Goal: Find specific page/section: Find specific page/section

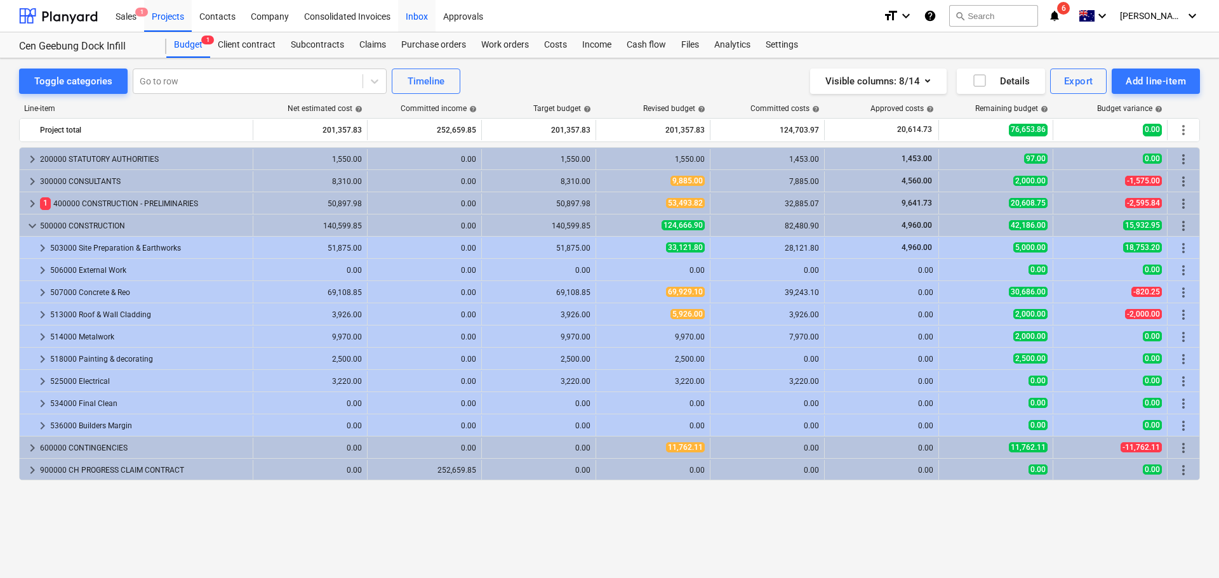
click at [413, 19] on div "Inbox" at bounding box center [416, 15] width 37 height 32
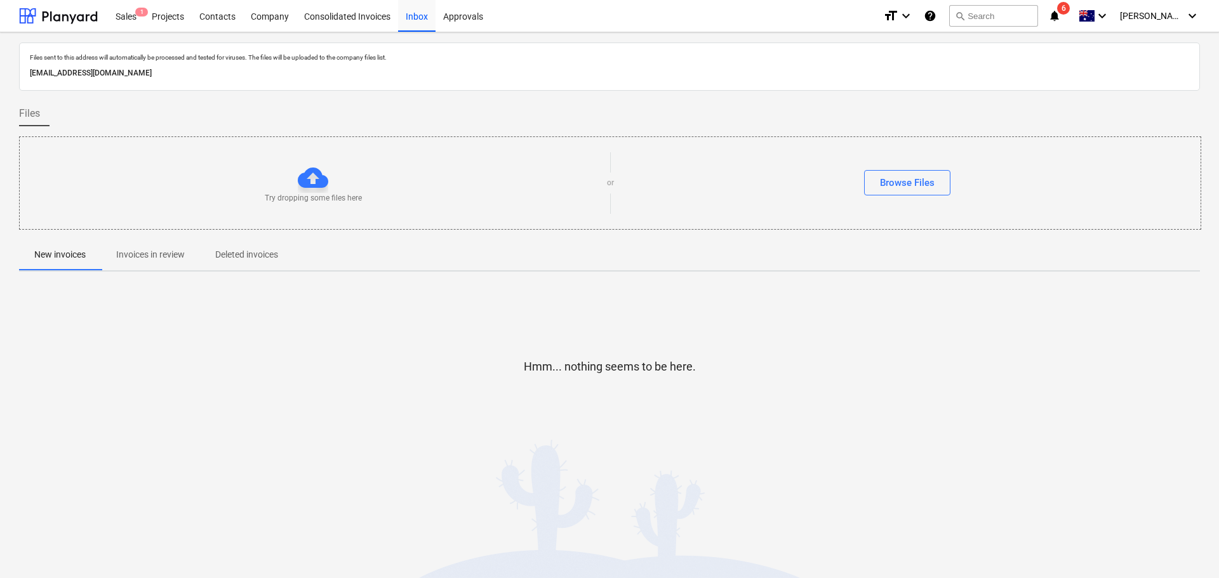
click at [140, 255] on p "Invoices in review" at bounding box center [150, 254] width 69 height 13
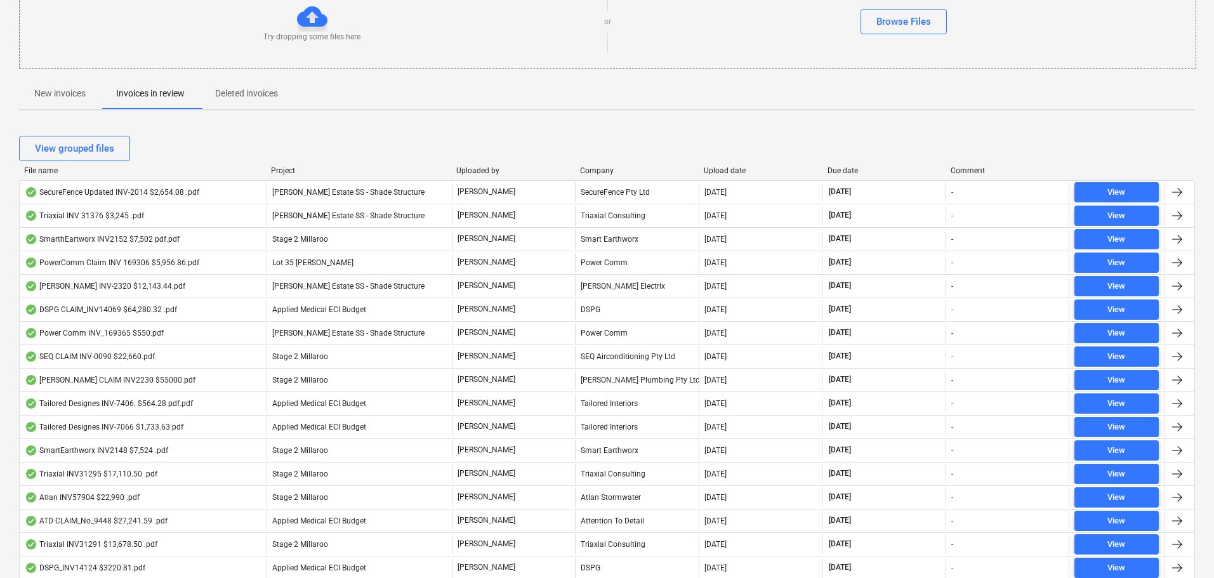
scroll to position [190, 0]
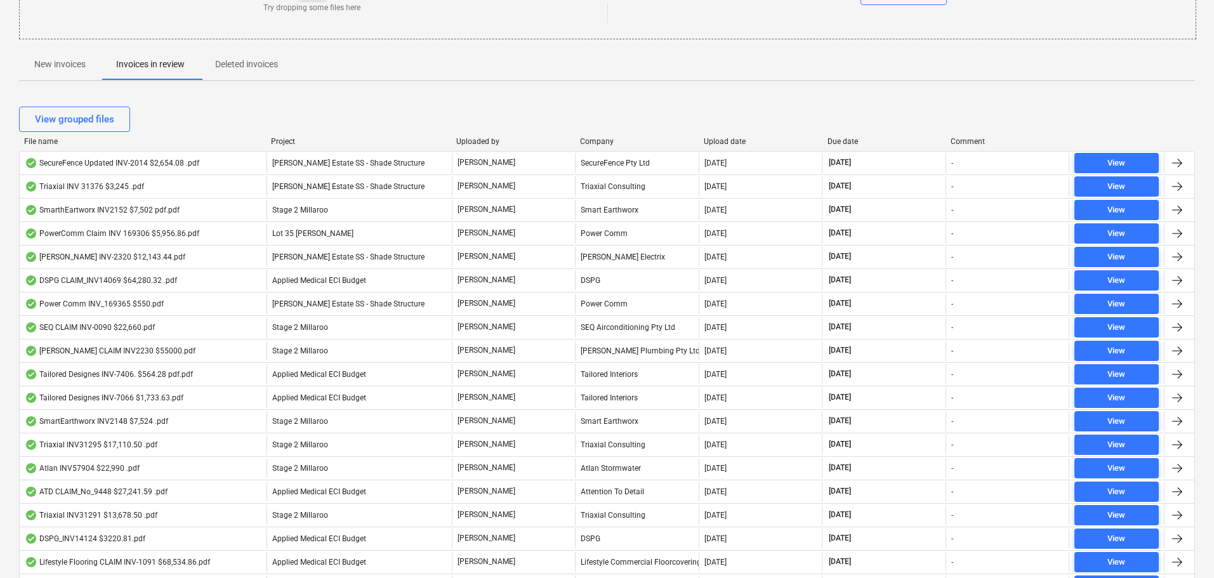
click at [847, 129] on div "View grouped files" at bounding box center [607, 119] width 1176 height 25
click at [853, 139] on div "Due date" at bounding box center [885, 141] width 114 height 9
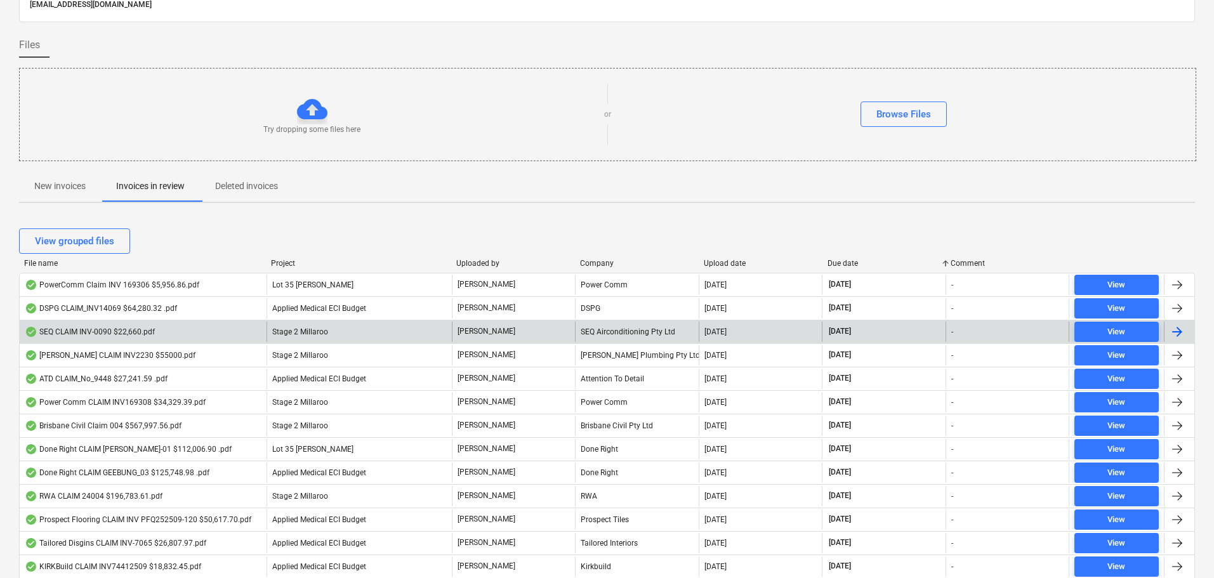
scroll to position [0, 0]
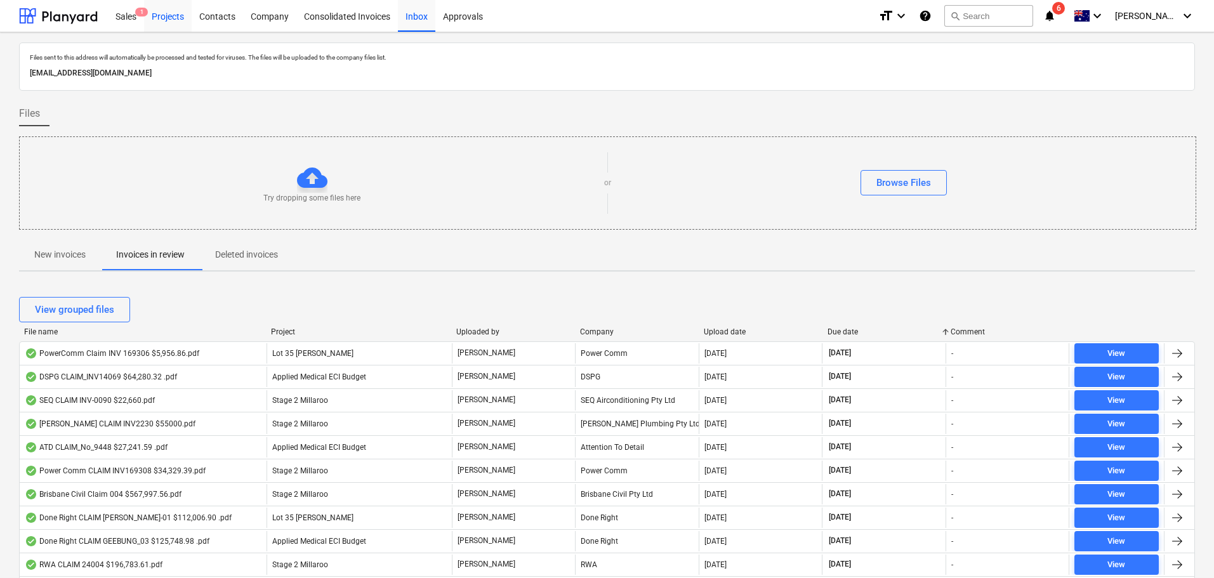
click at [169, 15] on div "Projects" at bounding box center [168, 15] width 48 height 32
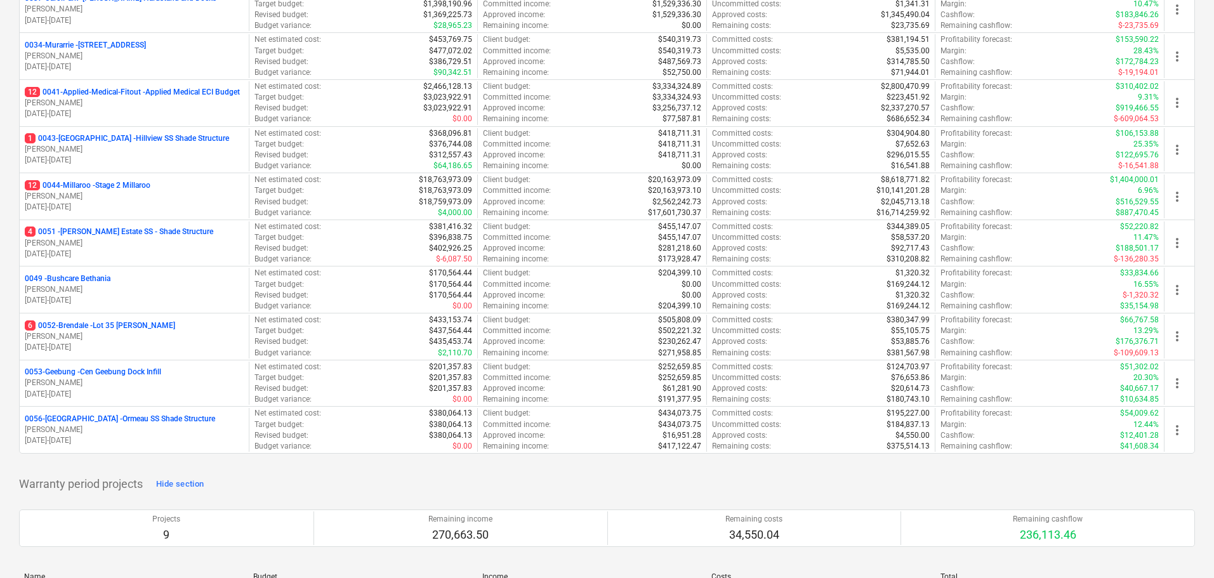
scroll to position [381, 0]
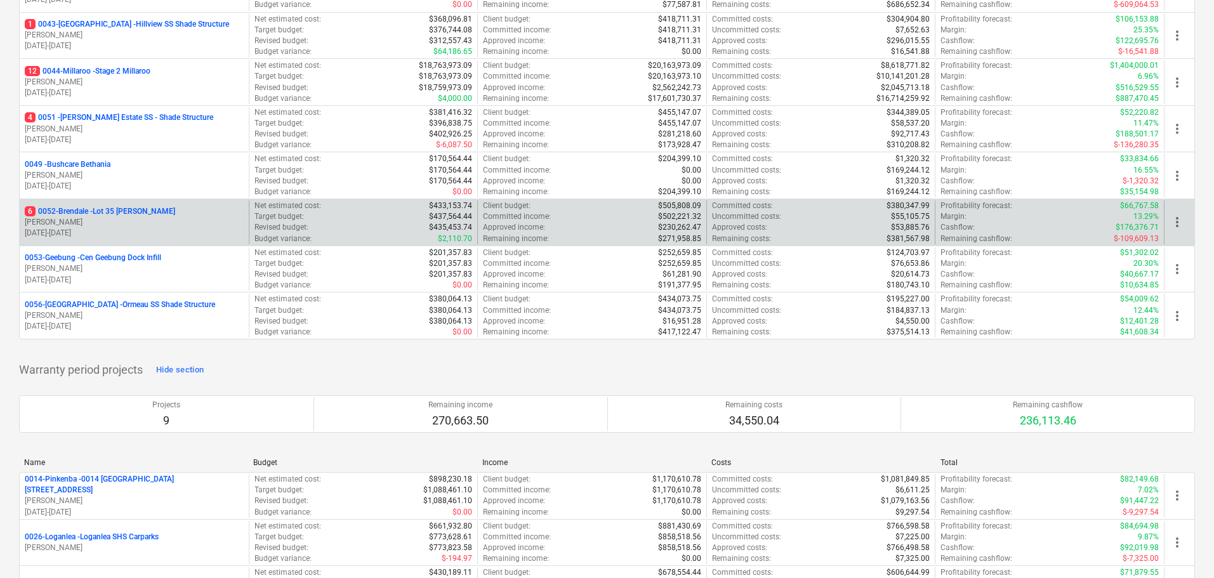
click at [116, 216] on p "6 0052-Brendale - Lot 35 [PERSON_NAME]" at bounding box center [100, 211] width 150 height 11
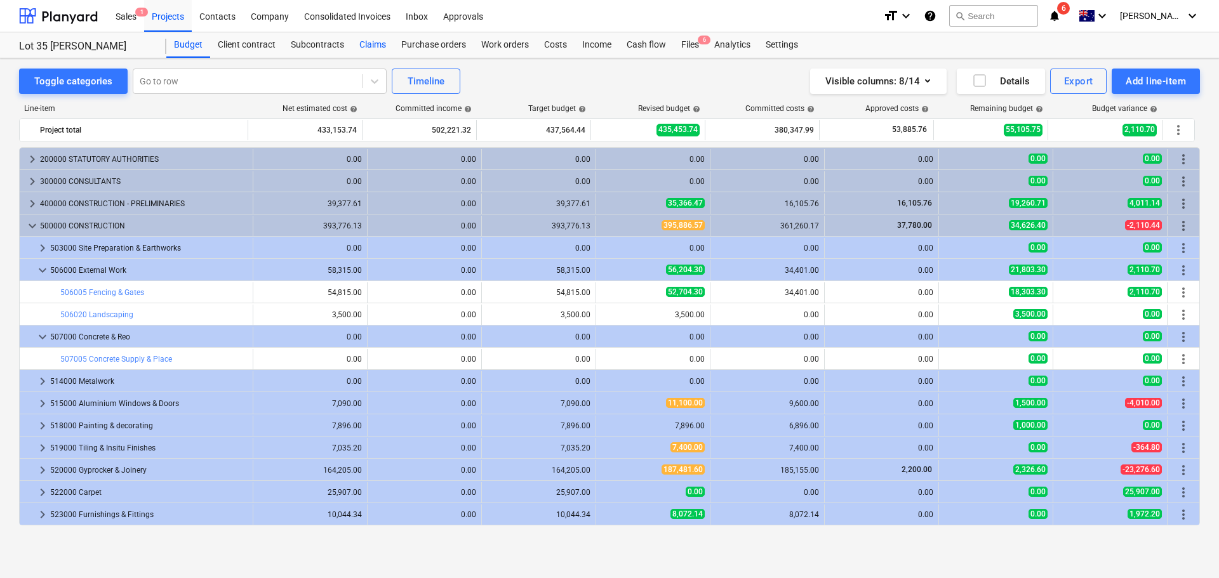
click at [379, 46] on div "Claims" at bounding box center [373, 44] width 42 height 25
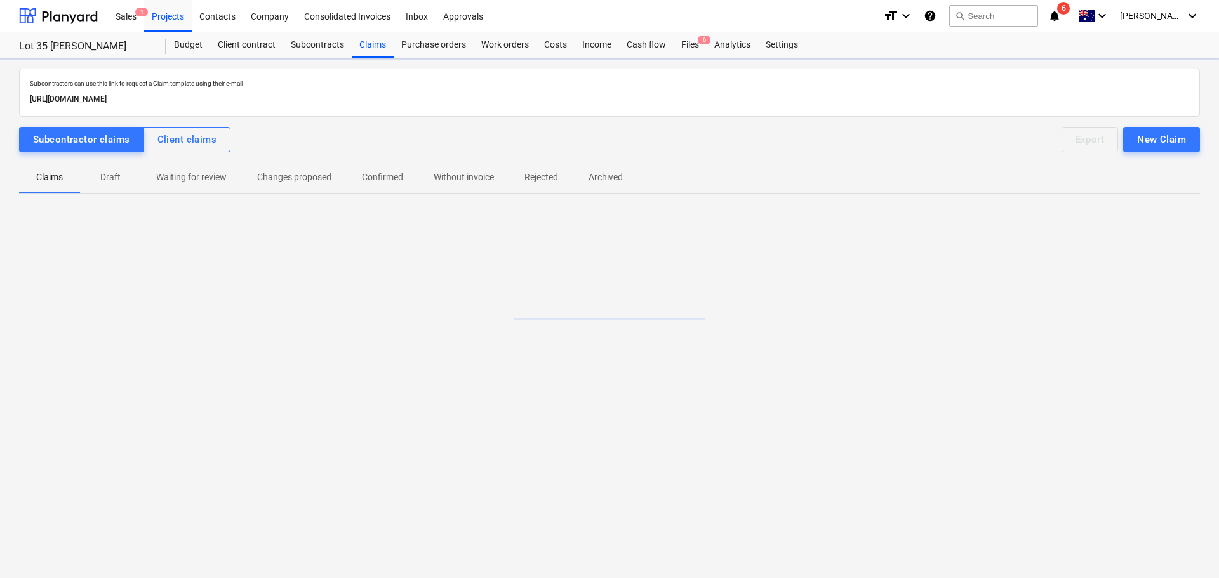
click at [114, 173] on p "Draft" at bounding box center [110, 177] width 30 height 13
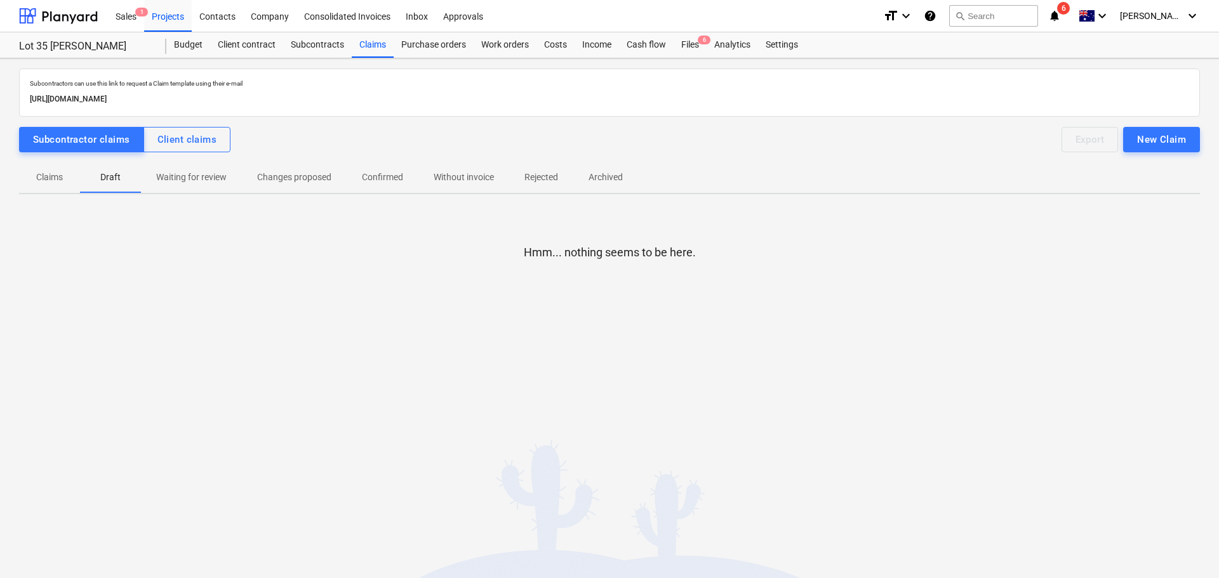
click at [56, 175] on p "Claims" at bounding box center [49, 177] width 30 height 13
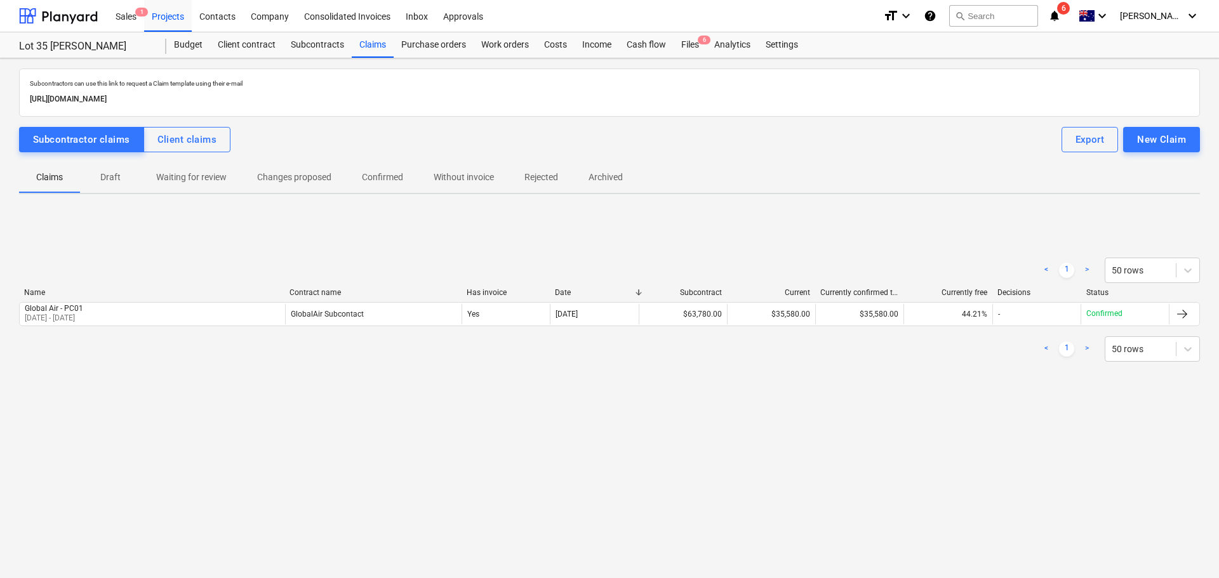
click at [105, 178] on p "Draft" at bounding box center [110, 177] width 30 height 13
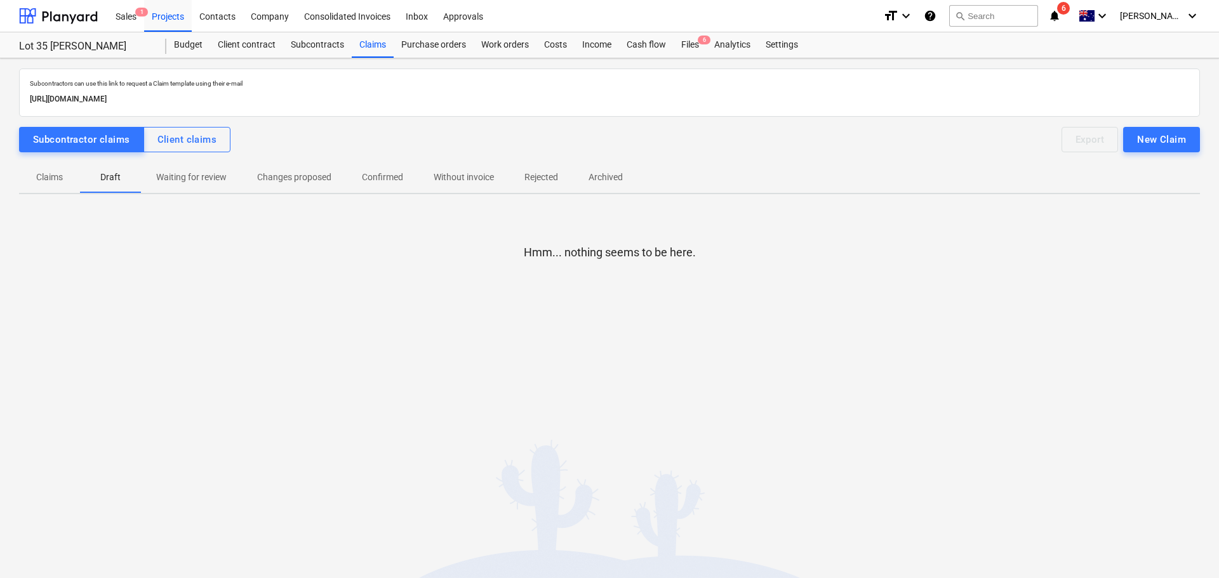
click at [59, 185] on span "Claims" at bounding box center [49, 177] width 61 height 21
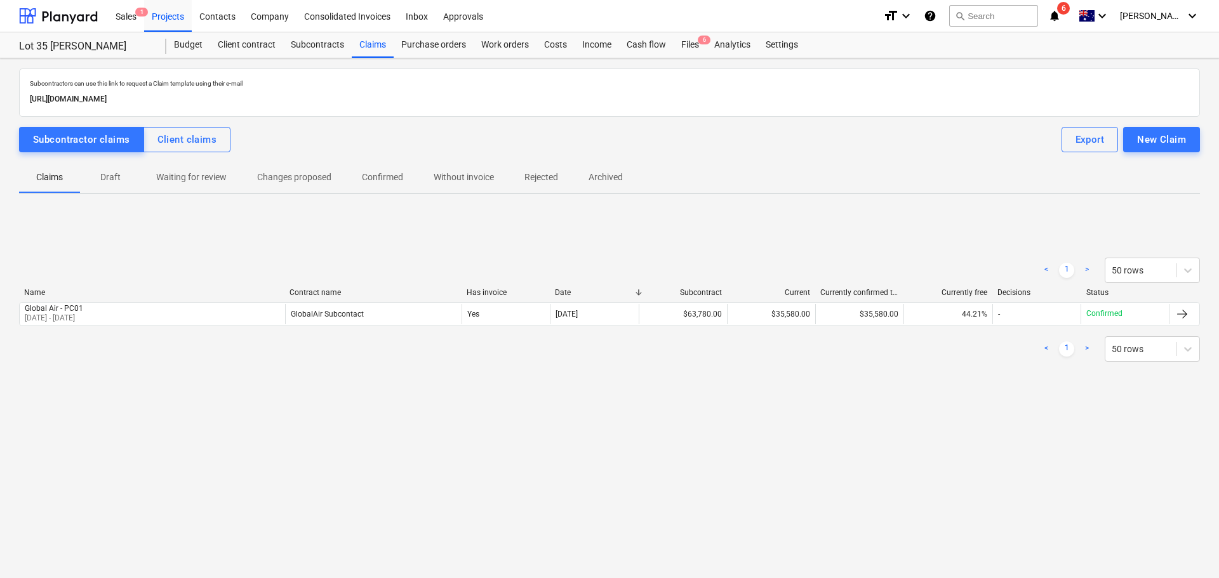
click at [387, 177] on p "Confirmed" at bounding box center [382, 177] width 41 height 13
click at [455, 179] on p "Without invoice" at bounding box center [464, 177] width 60 height 13
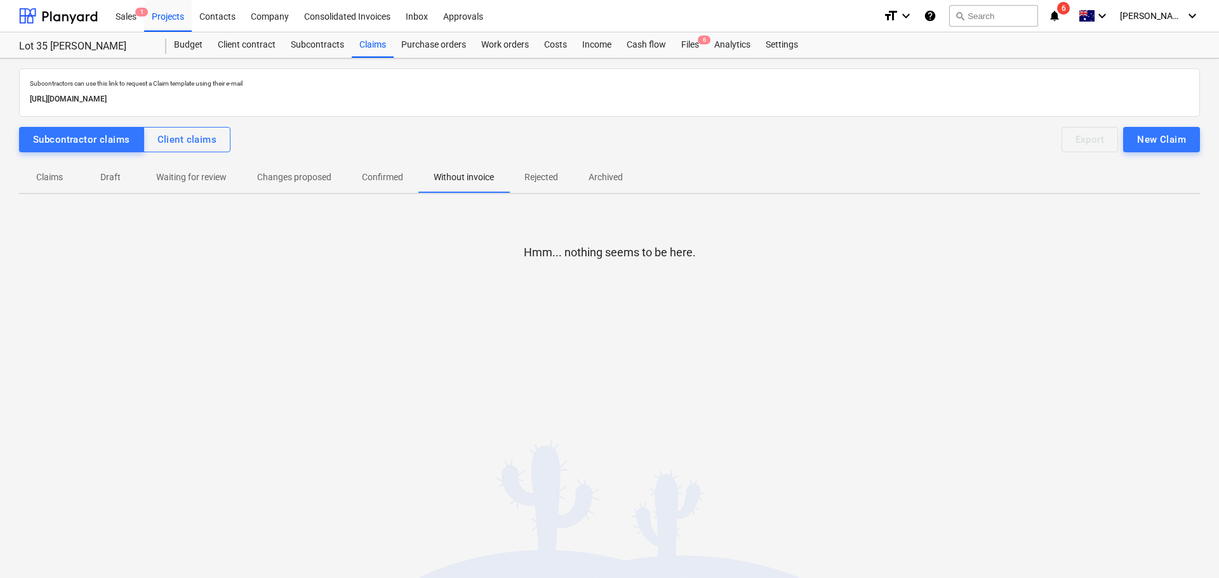
click at [550, 180] on p "Rejected" at bounding box center [541, 177] width 34 height 13
click at [609, 180] on p "Archived" at bounding box center [605, 177] width 34 height 13
click at [382, 175] on p "Confirmed" at bounding box center [382, 177] width 41 height 13
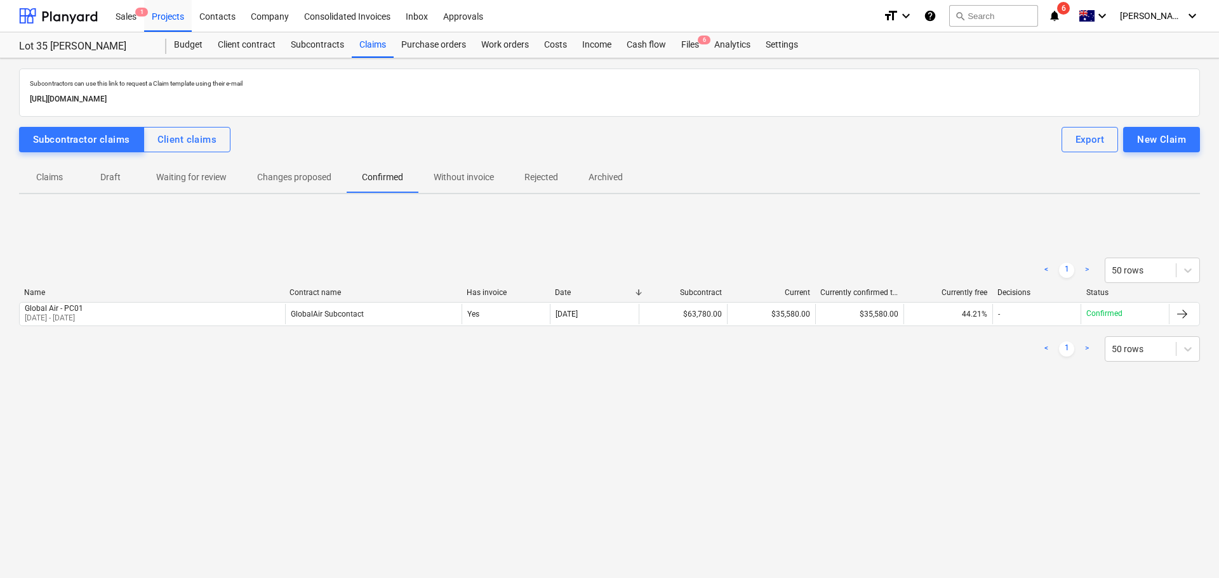
click at [306, 183] on p "Changes proposed" at bounding box center [294, 177] width 74 height 13
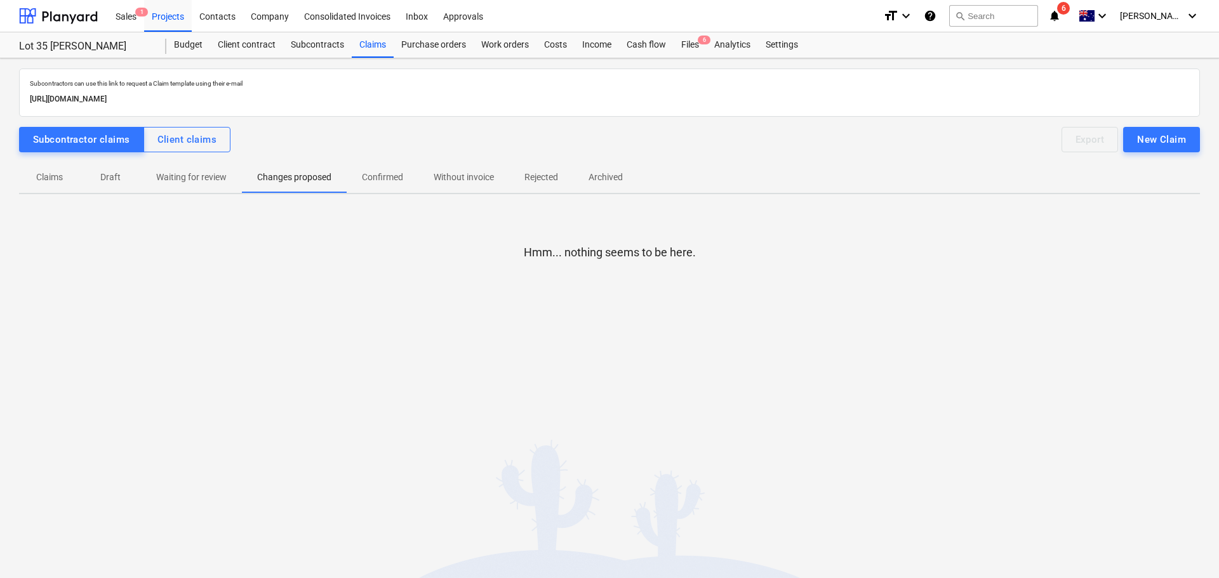
click at [201, 179] on p "Waiting for review" at bounding box center [191, 177] width 70 height 13
click at [109, 175] on p "Draft" at bounding box center [110, 177] width 30 height 13
drag, startPoint x: 41, startPoint y: 176, endPoint x: 53, endPoint y: 221, distance: 46.7
click at [39, 178] on p "Claims" at bounding box center [49, 177] width 30 height 13
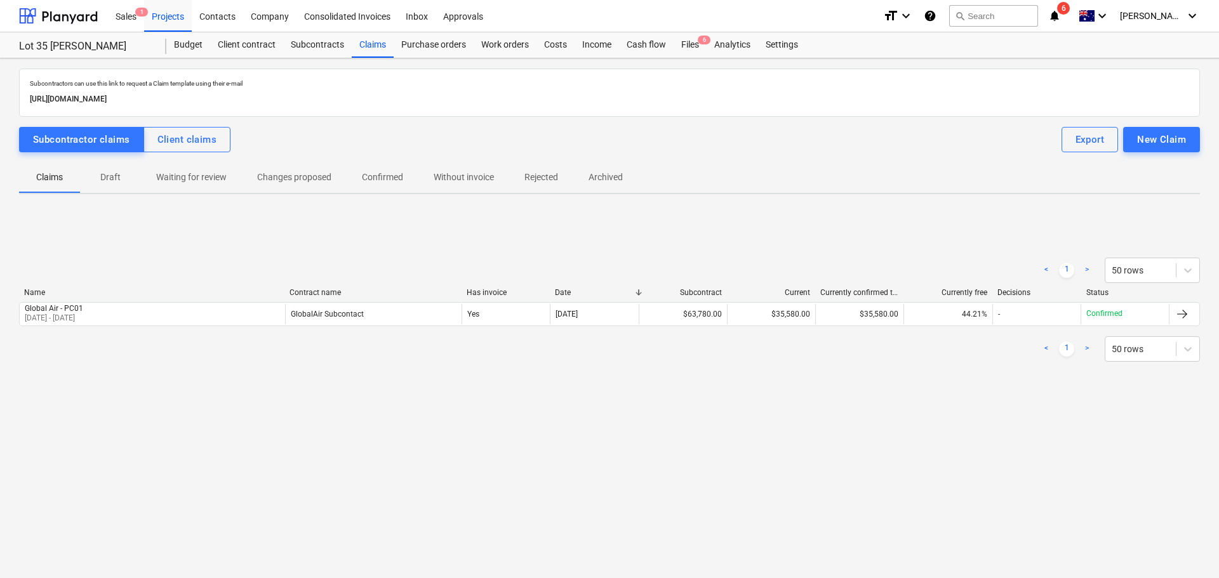
click at [112, 173] on p "Draft" at bounding box center [110, 177] width 30 height 13
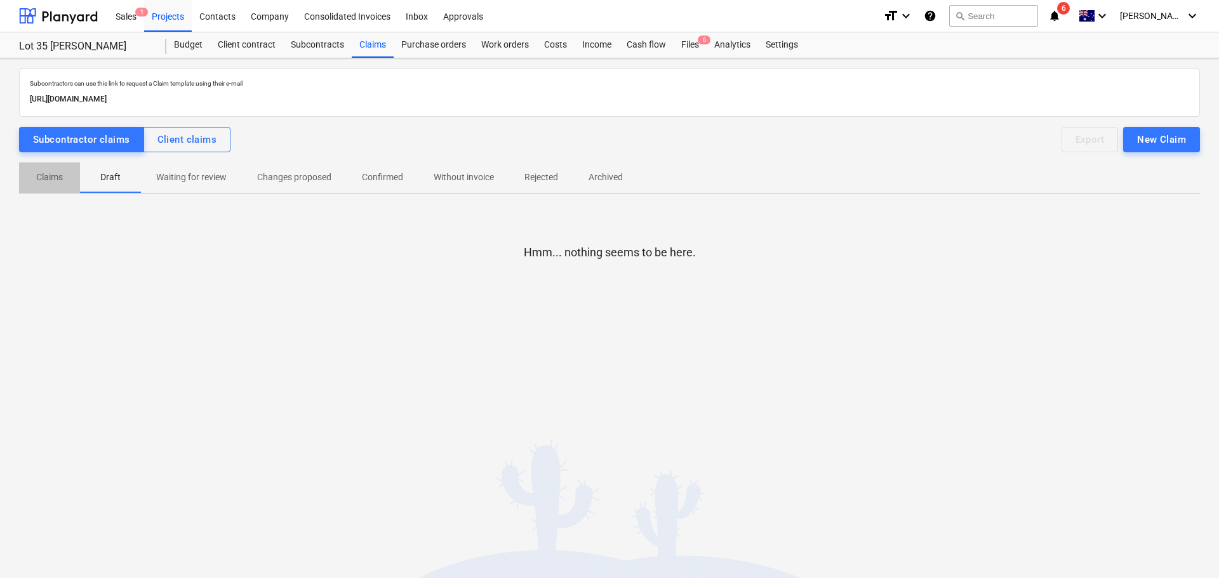
drag, startPoint x: 37, startPoint y: 175, endPoint x: 51, endPoint y: 170, distance: 14.7
click at [37, 175] on p "Claims" at bounding box center [49, 177] width 30 height 13
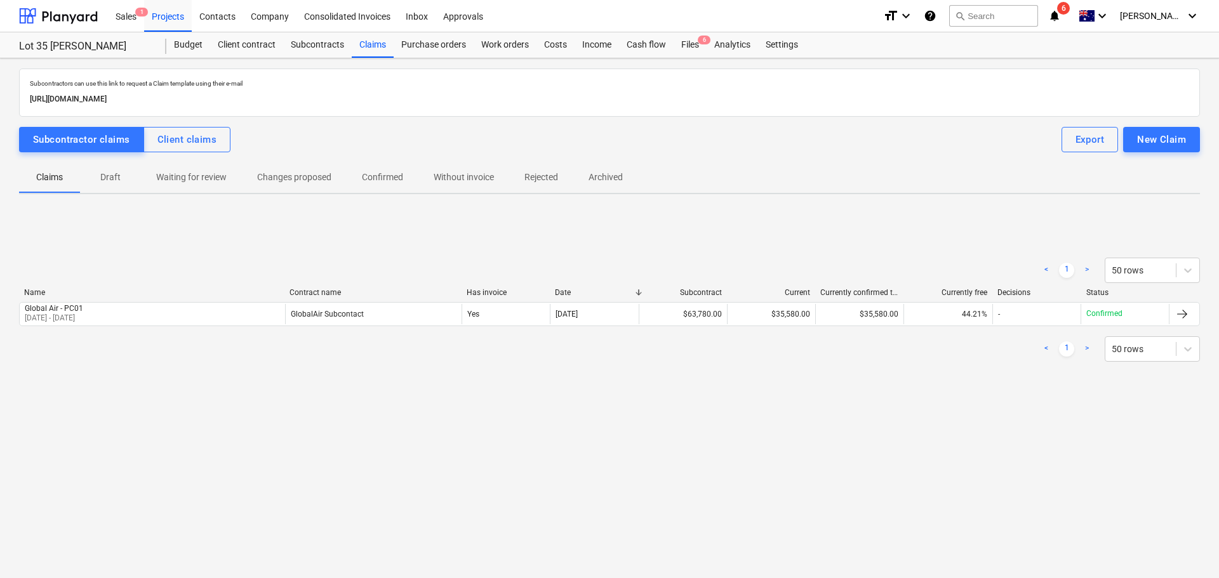
click at [114, 173] on p "Draft" at bounding box center [110, 177] width 30 height 13
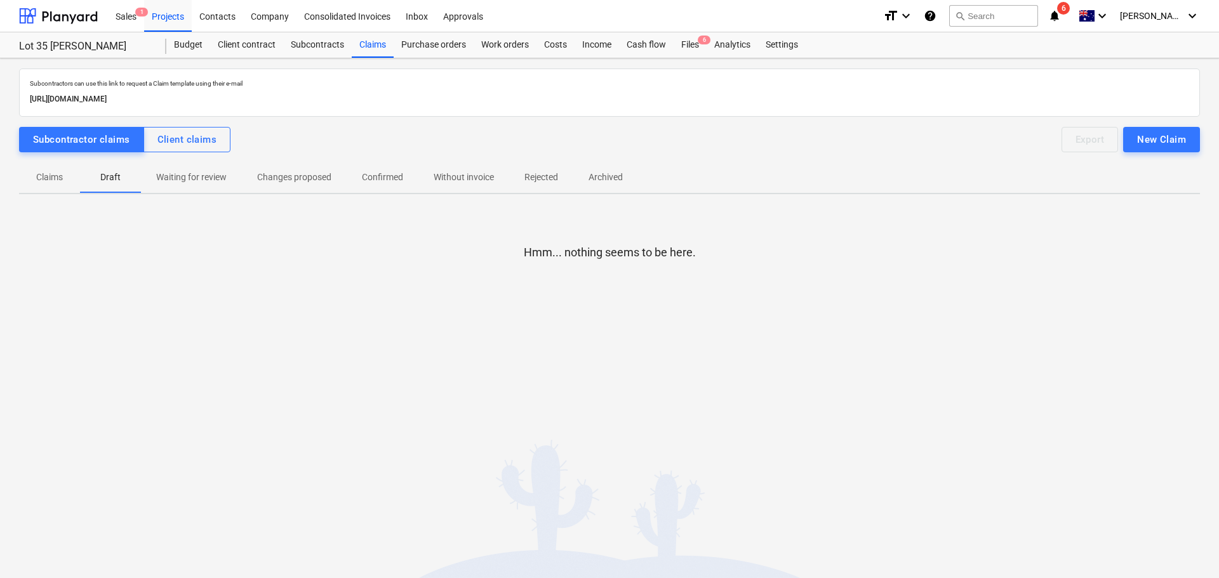
click at [216, 177] on p "Waiting for review" at bounding box center [191, 177] width 70 height 13
click at [279, 178] on p "Changes proposed" at bounding box center [294, 177] width 74 height 13
click at [378, 178] on p "Confirmed" at bounding box center [382, 177] width 41 height 13
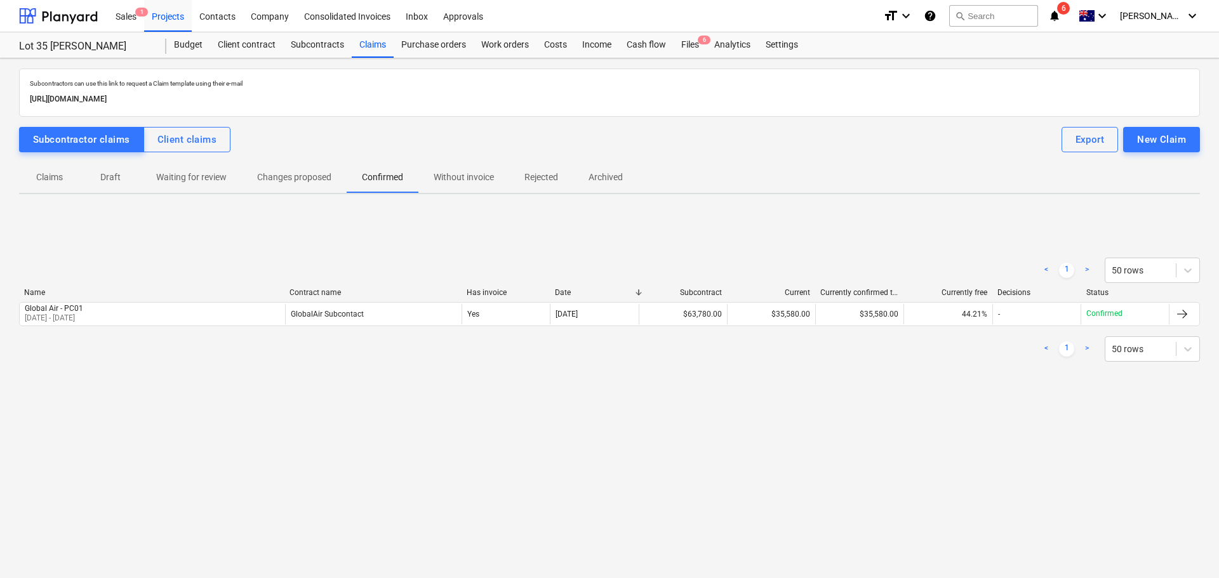
click at [454, 176] on p "Without invoice" at bounding box center [464, 177] width 60 height 13
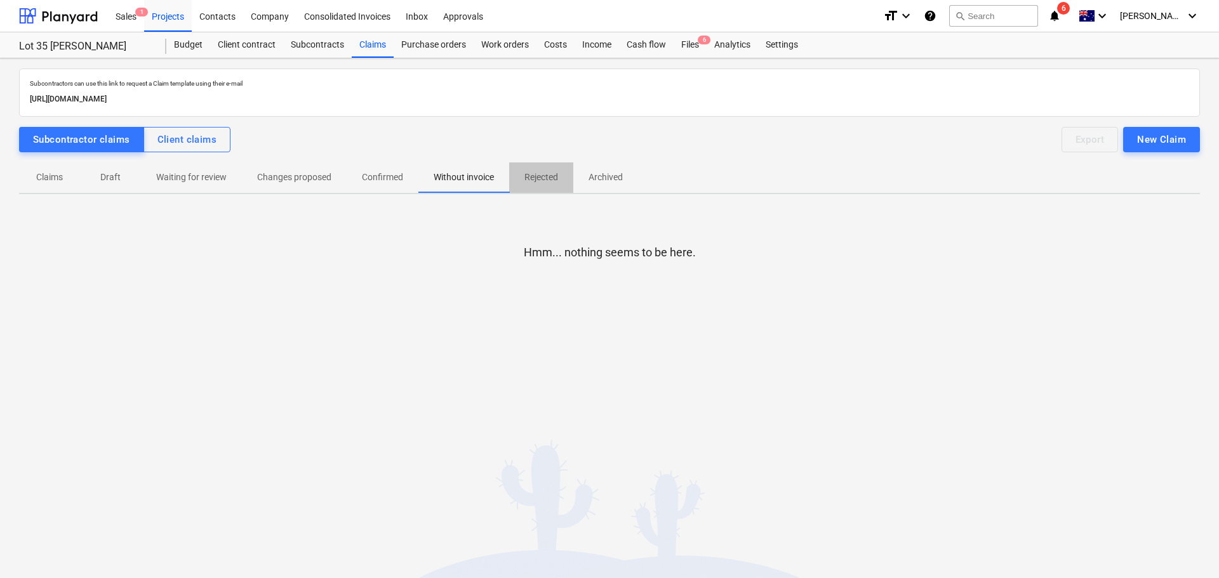
click at [538, 177] on p "Rejected" at bounding box center [541, 177] width 34 height 13
click at [599, 176] on p "Archived" at bounding box center [605, 177] width 34 height 13
click at [105, 179] on p "Draft" at bounding box center [110, 177] width 30 height 13
click at [32, 181] on span "Claims" at bounding box center [49, 177] width 61 height 21
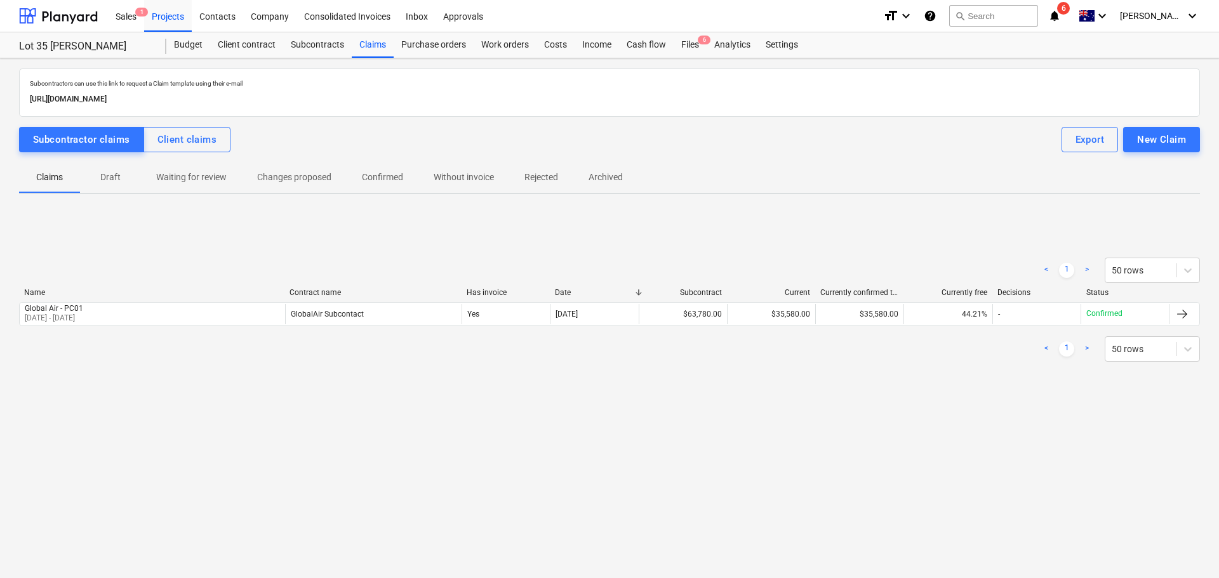
click at [112, 169] on span "Draft" at bounding box center [110, 177] width 61 height 21
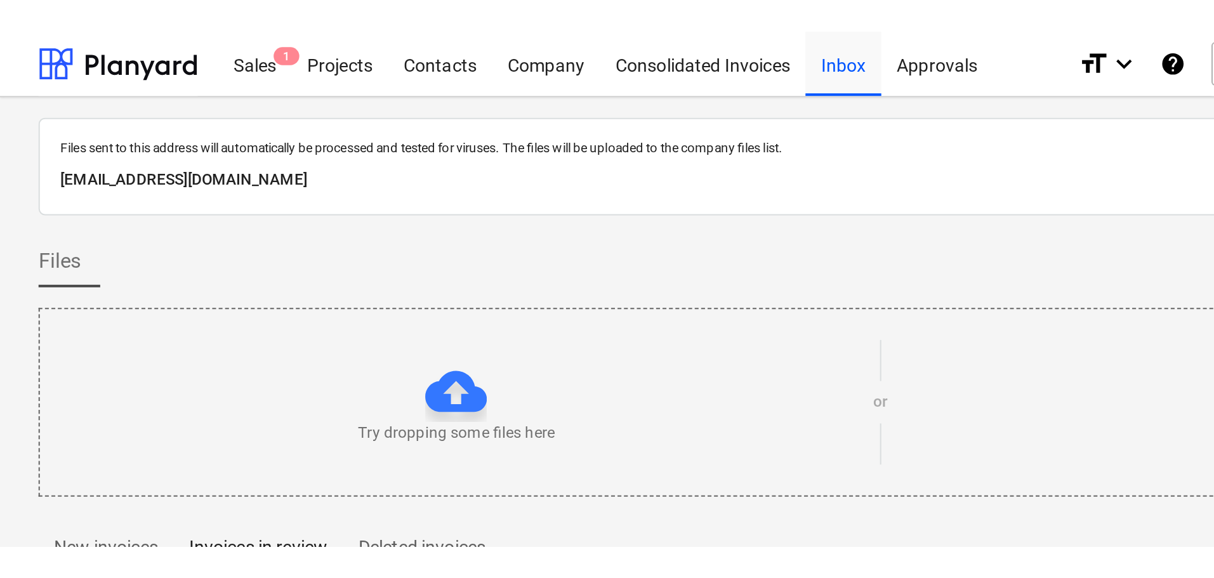
scroll to position [291, 0]
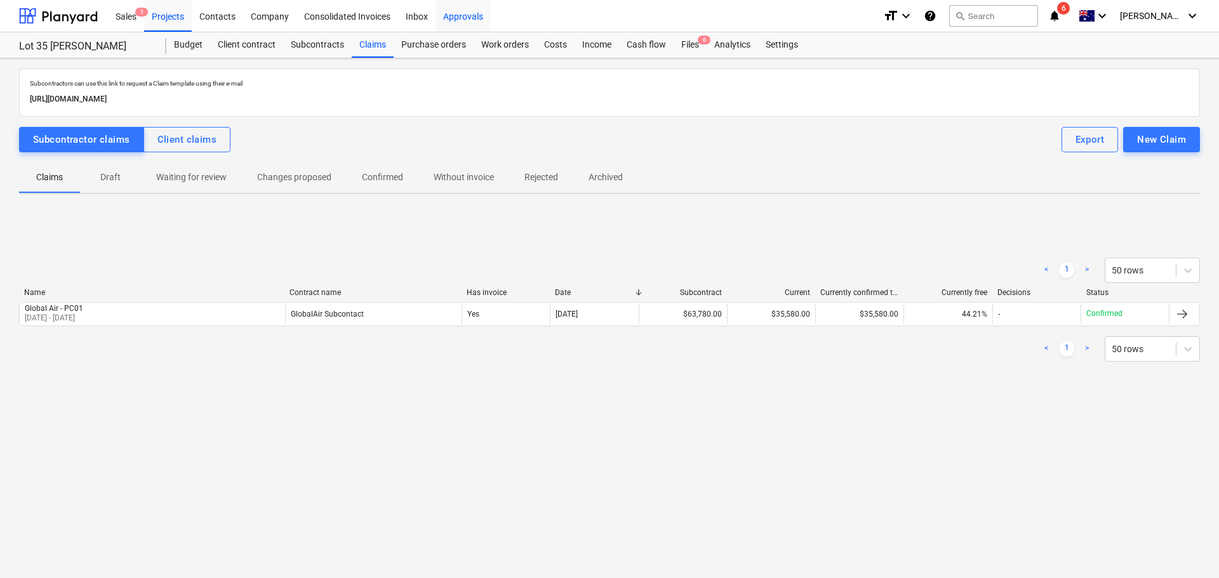
click at [464, 15] on div "Approvals" at bounding box center [462, 15] width 55 height 32
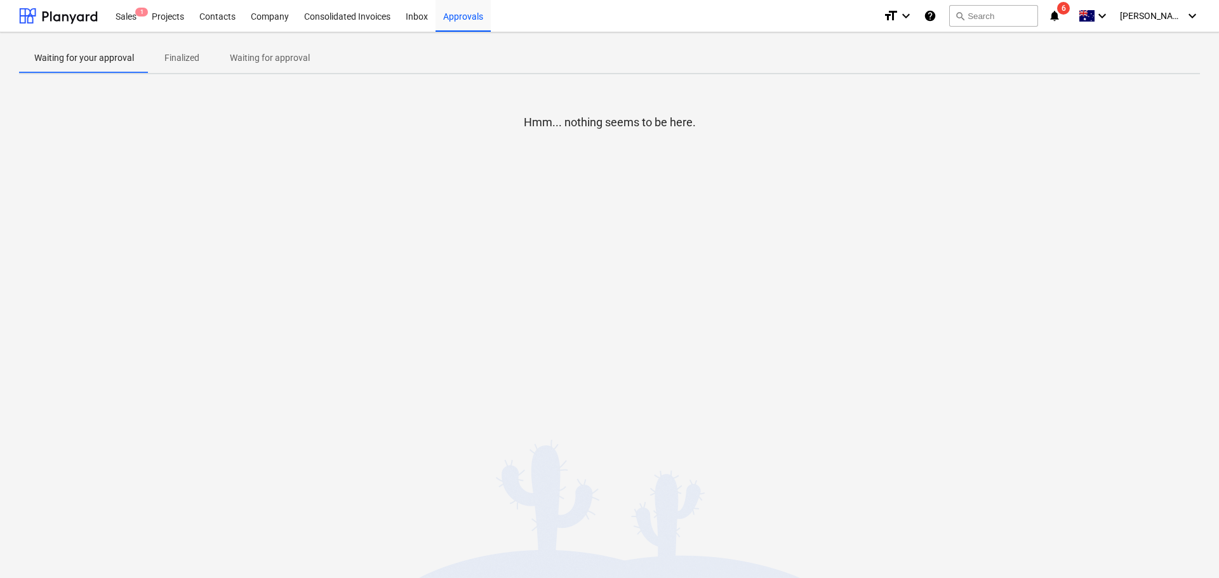
click at [291, 60] on p "Waiting for approval" at bounding box center [270, 57] width 80 height 13
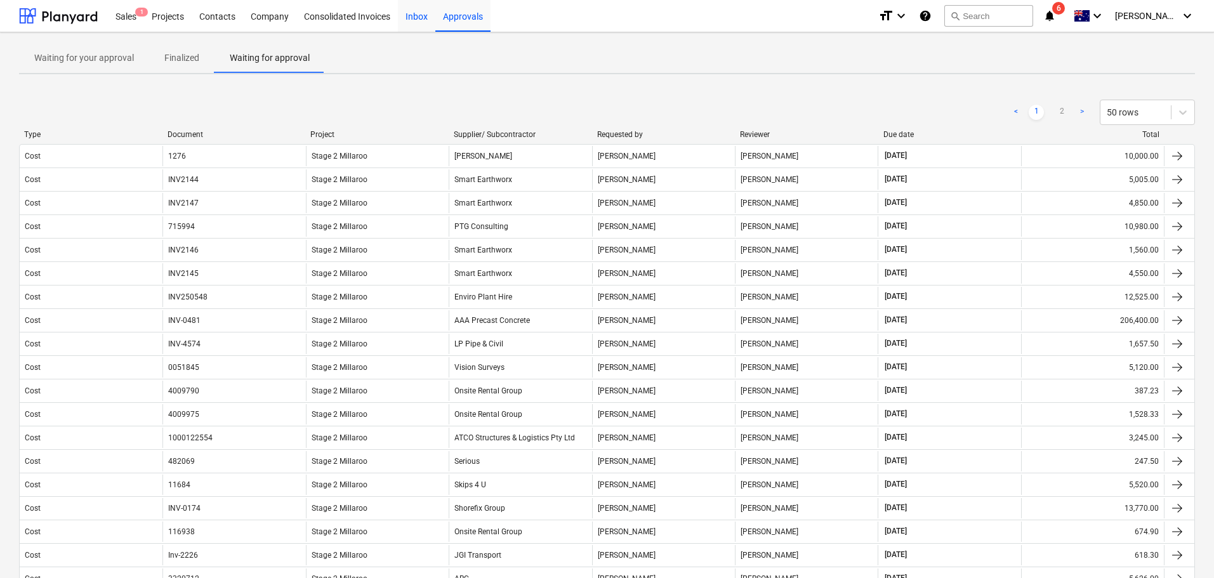
click at [409, 17] on div "Inbox" at bounding box center [416, 15] width 37 height 32
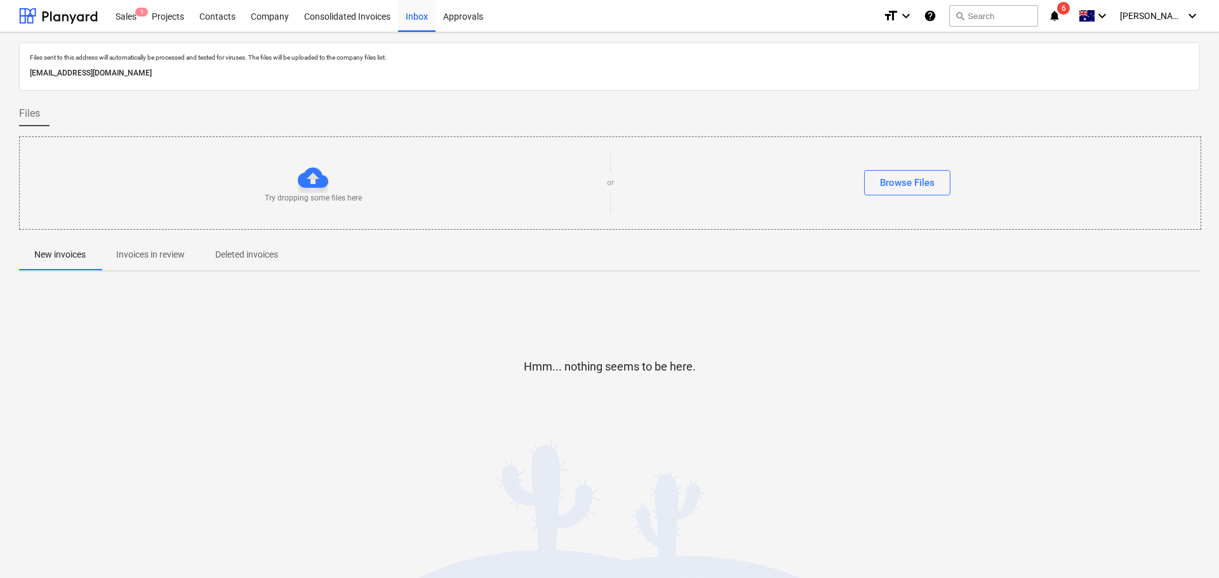
click at [150, 258] on p "Invoices in review" at bounding box center [150, 254] width 69 height 13
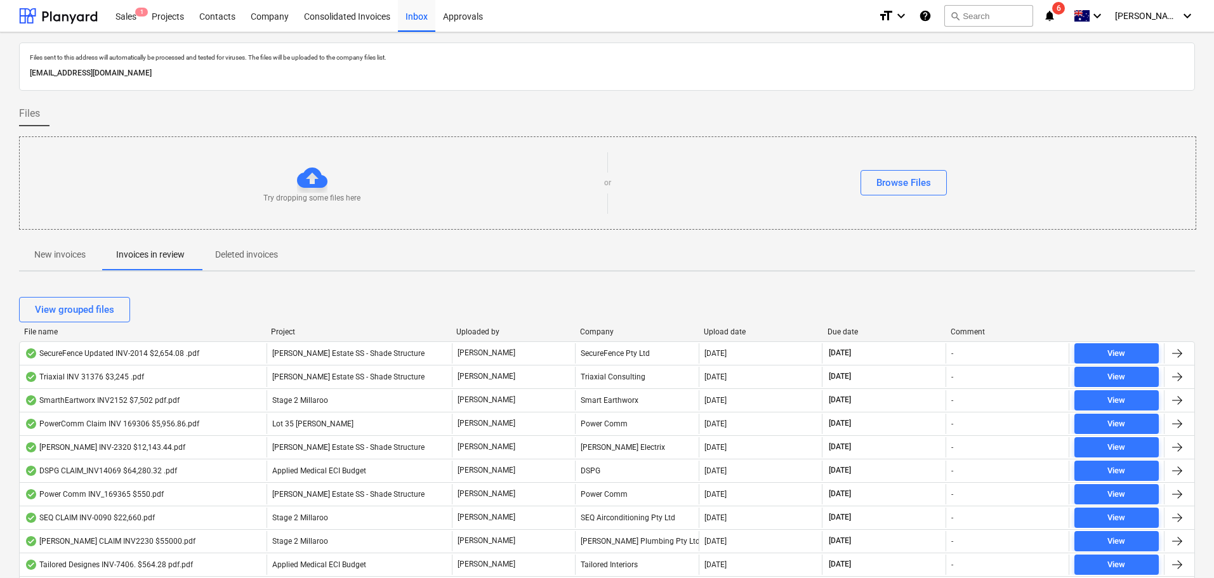
click at [73, 334] on div "File name" at bounding box center [142, 332] width 237 height 9
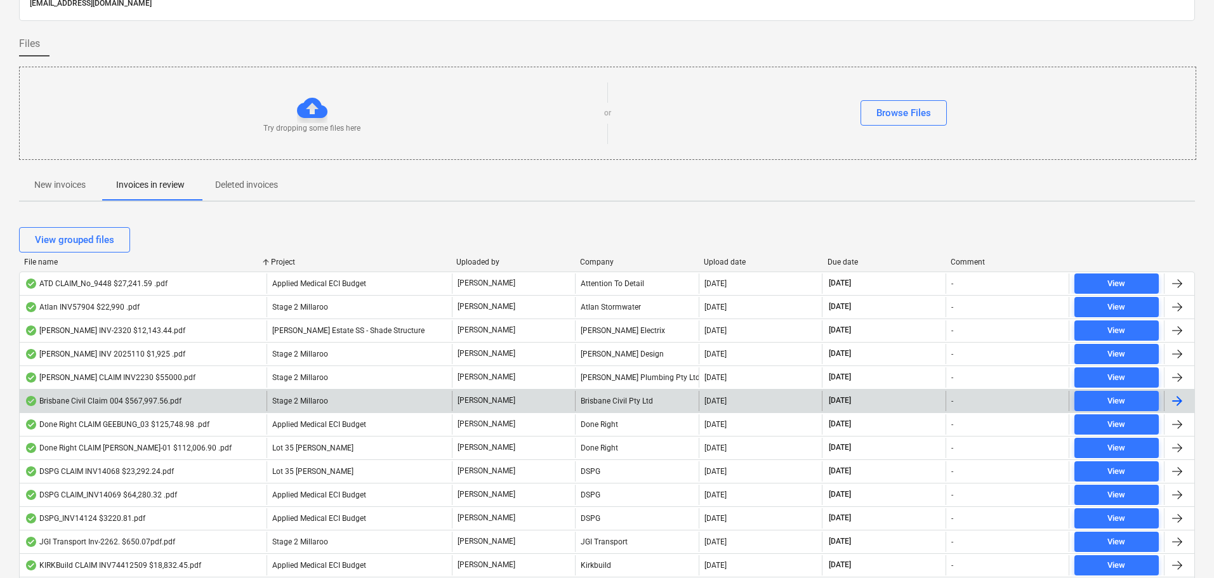
scroll to position [190, 0]
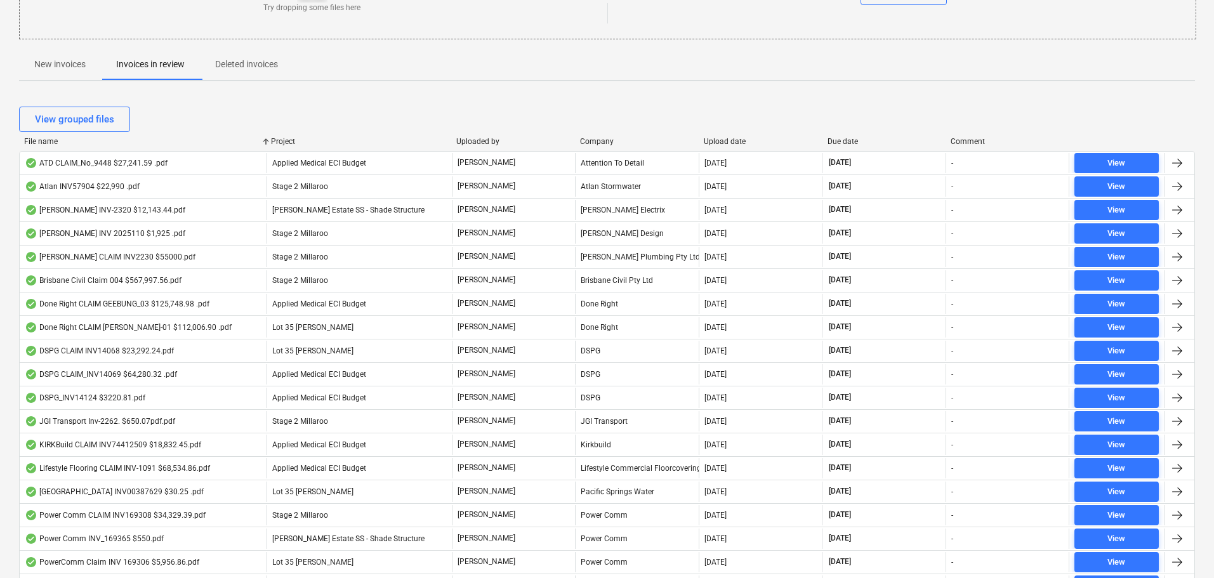
click at [302, 140] on div "Project" at bounding box center [358, 141] width 175 height 9
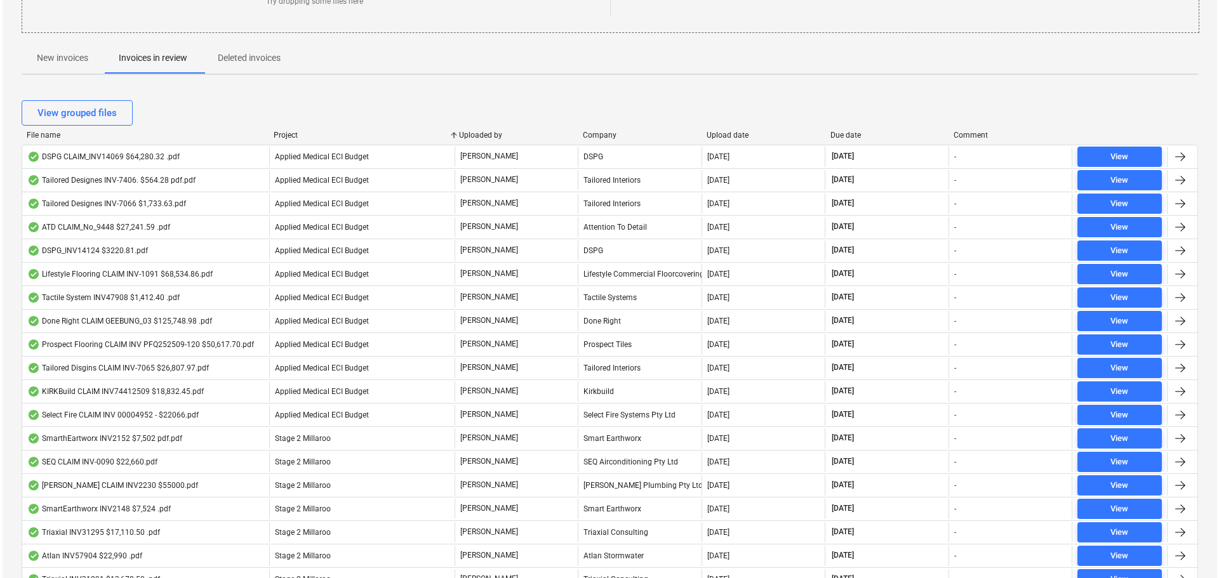
scroll to position [0, 0]
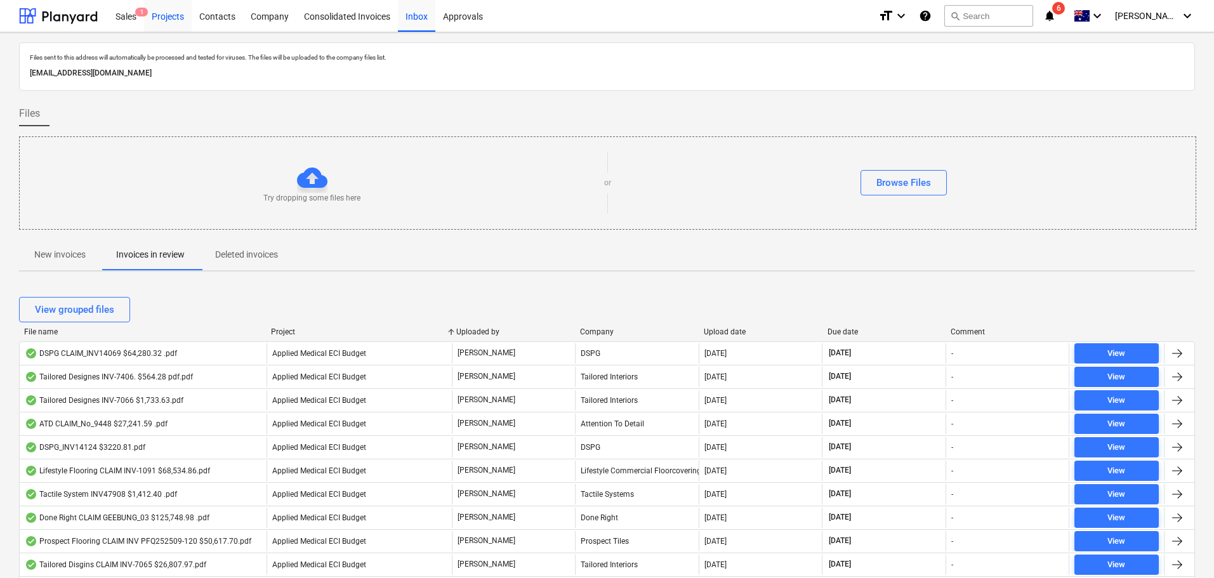
click at [171, 13] on div "Projects" at bounding box center [168, 15] width 48 height 32
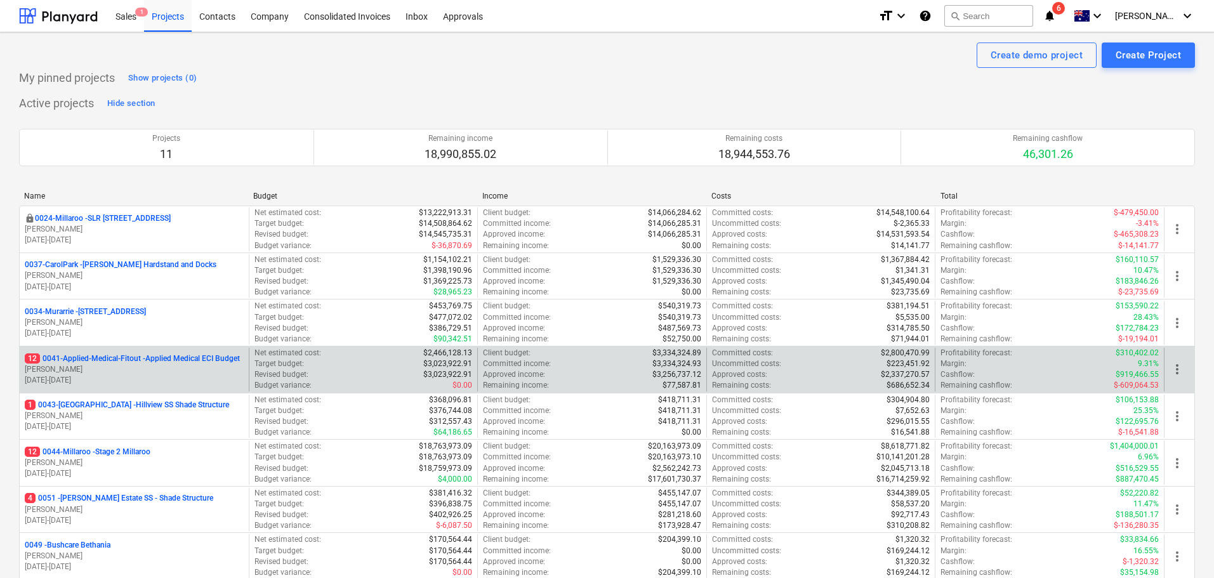
click at [152, 350] on div "12 0041-Applied-Medical-Fitout - Applied Medical ECI Budget T. Pawar 06.01.2025…" at bounding box center [134, 370] width 229 height 44
click at [191, 356] on p "12 0041-Applied-Medical-Fitout - Applied Medical ECI Budget" at bounding box center [132, 359] width 215 height 11
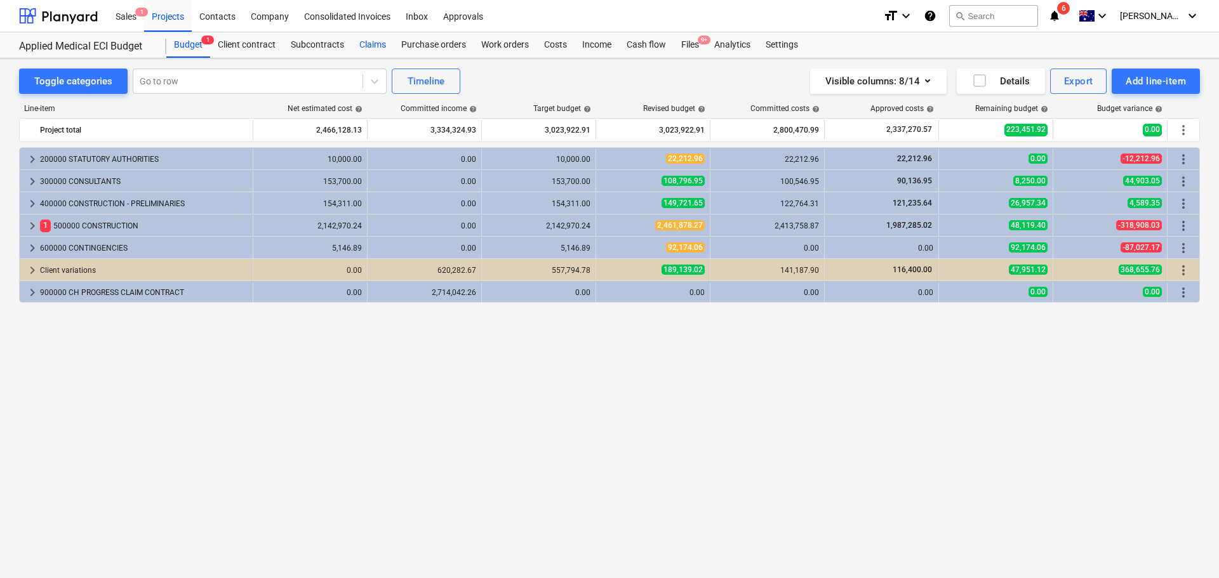
click at [375, 43] on div "Claims" at bounding box center [373, 44] width 42 height 25
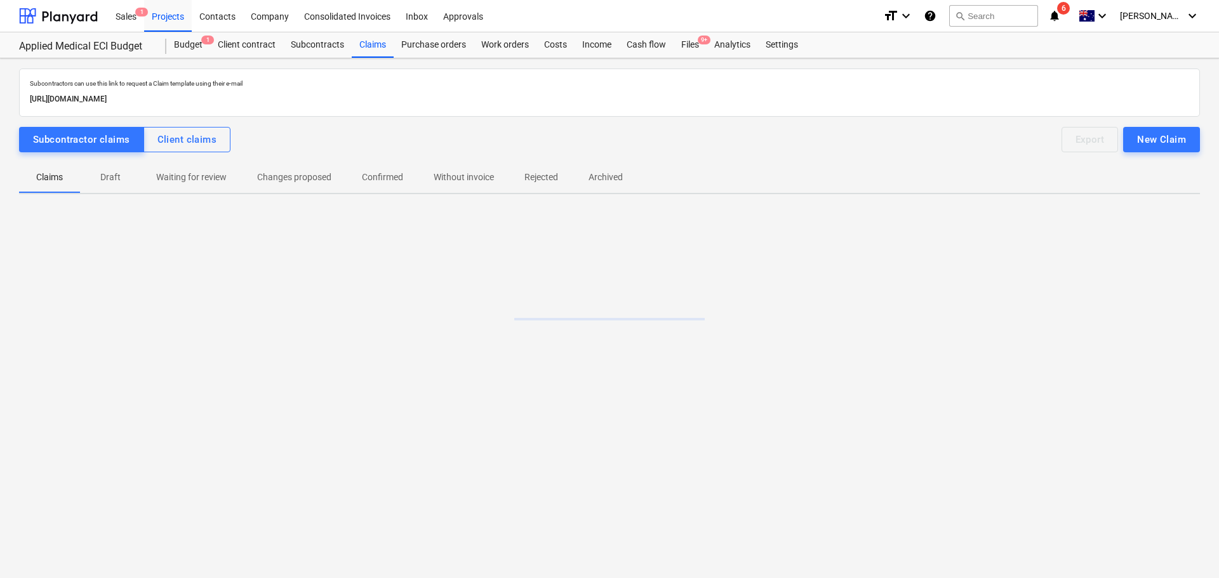
click at [121, 178] on p "Draft" at bounding box center [110, 177] width 30 height 13
